Goal: Transaction & Acquisition: Subscribe to service/newsletter

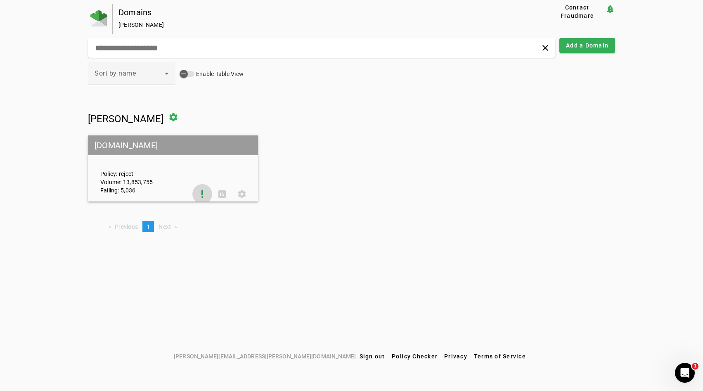
click at [196, 199] on span at bounding box center [202, 194] width 20 height 20
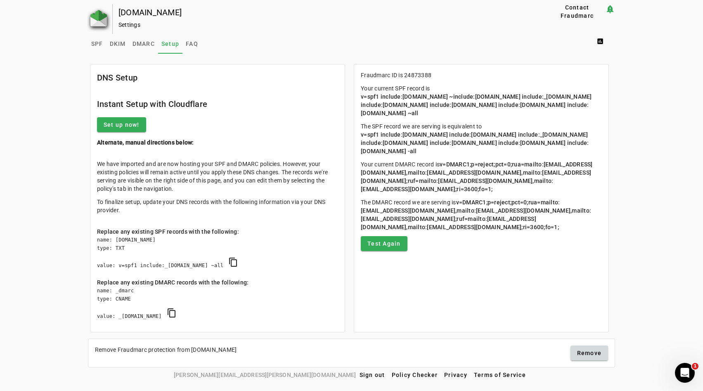
click at [105, 13] on img at bounding box center [98, 18] width 17 height 17
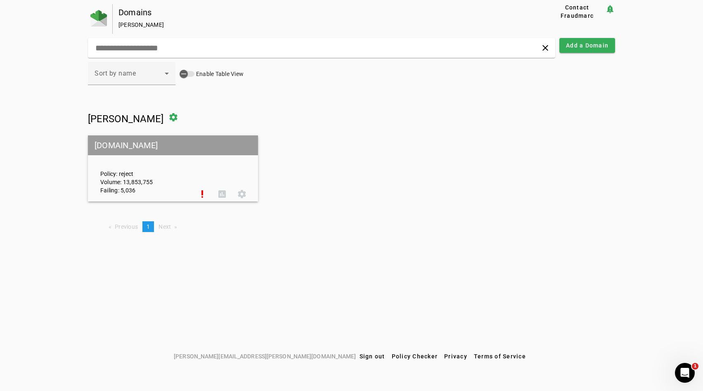
click at [166, 170] on div "Policy: reject Volume: 13,853,755 Failing: 5,036" at bounding box center [143, 169] width 98 height 52
click at [179, 178] on div "Policy: reject Volume: 13,853,755 Failing: 5,036" at bounding box center [143, 169] width 98 height 52
click at [220, 194] on span at bounding box center [222, 194] width 20 height 20
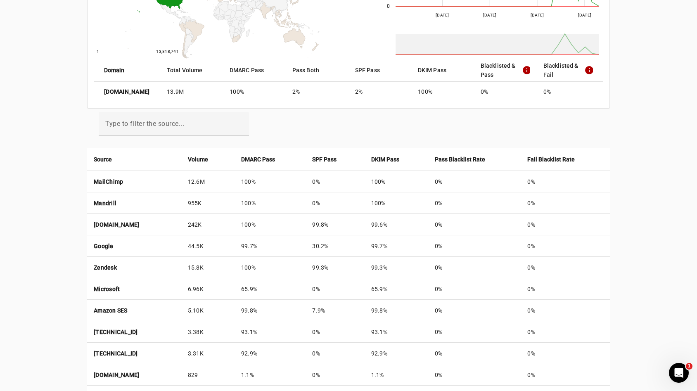
scroll to position [245, 0]
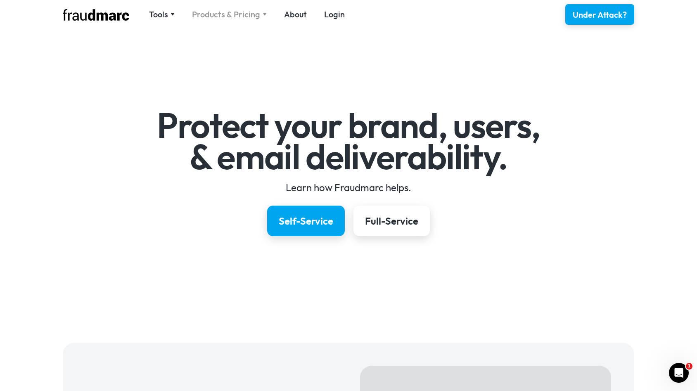
click at [203, 19] on div "Products & Pricing" at bounding box center [226, 15] width 68 height 12
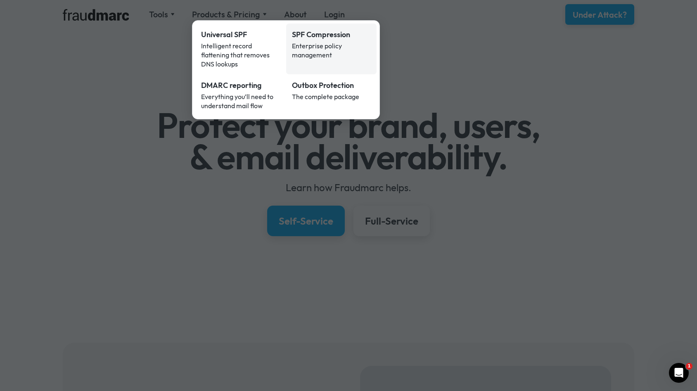
click at [327, 47] on div "Enterprise policy management" at bounding box center [331, 50] width 79 height 18
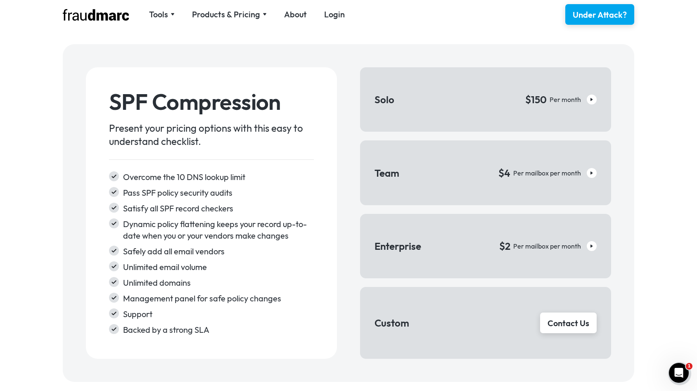
scroll to position [1227, 0]
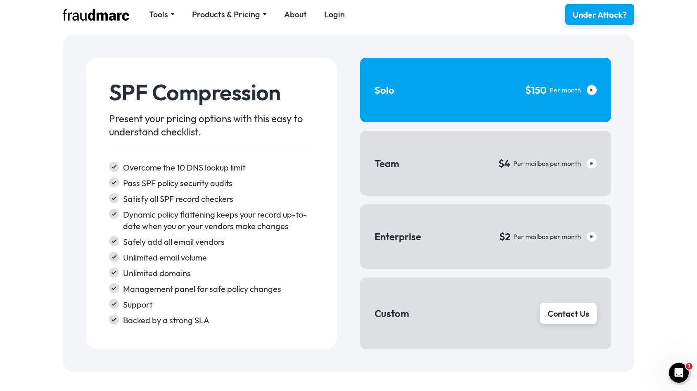
click at [381, 93] on h5 "Solo" at bounding box center [384, 89] width 20 height 13
